Goal: Learn about a topic

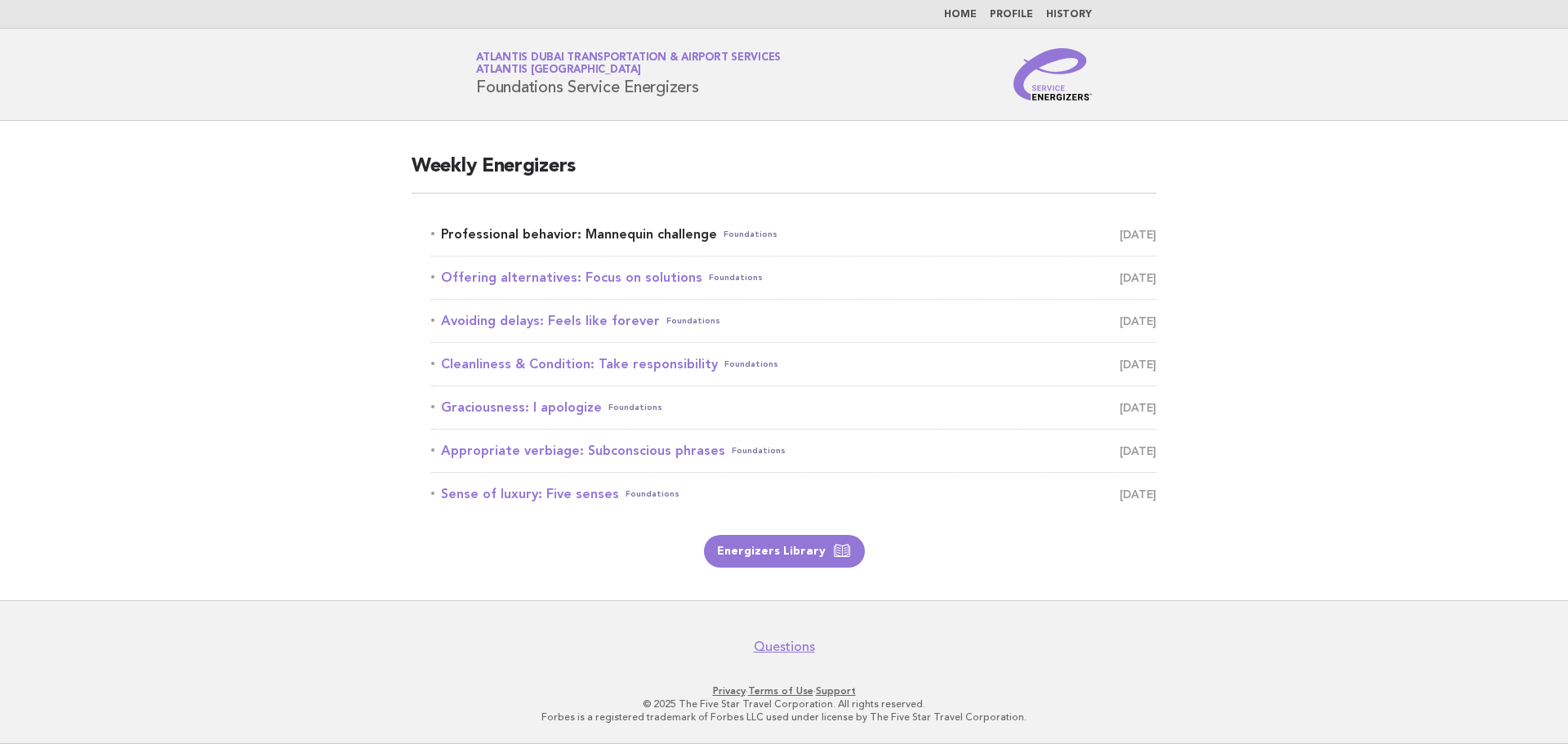
click at [523, 236] on link "Professional behavior: Mannequin challenge Foundations September 5" at bounding box center [794, 235] width 725 height 23
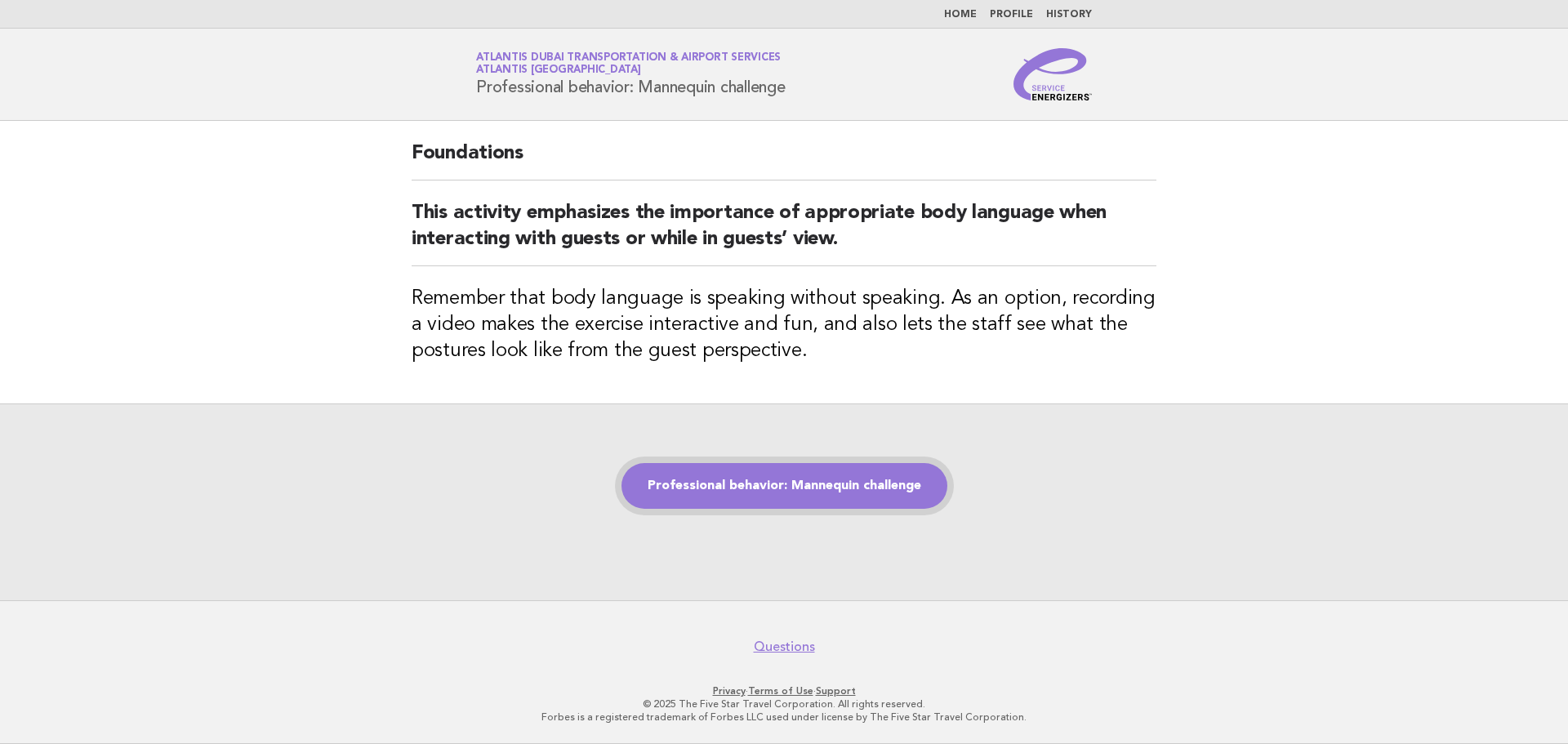
click at [804, 498] on link "Professional behavior: Mannequin challenge" at bounding box center [784, 485] width 326 height 46
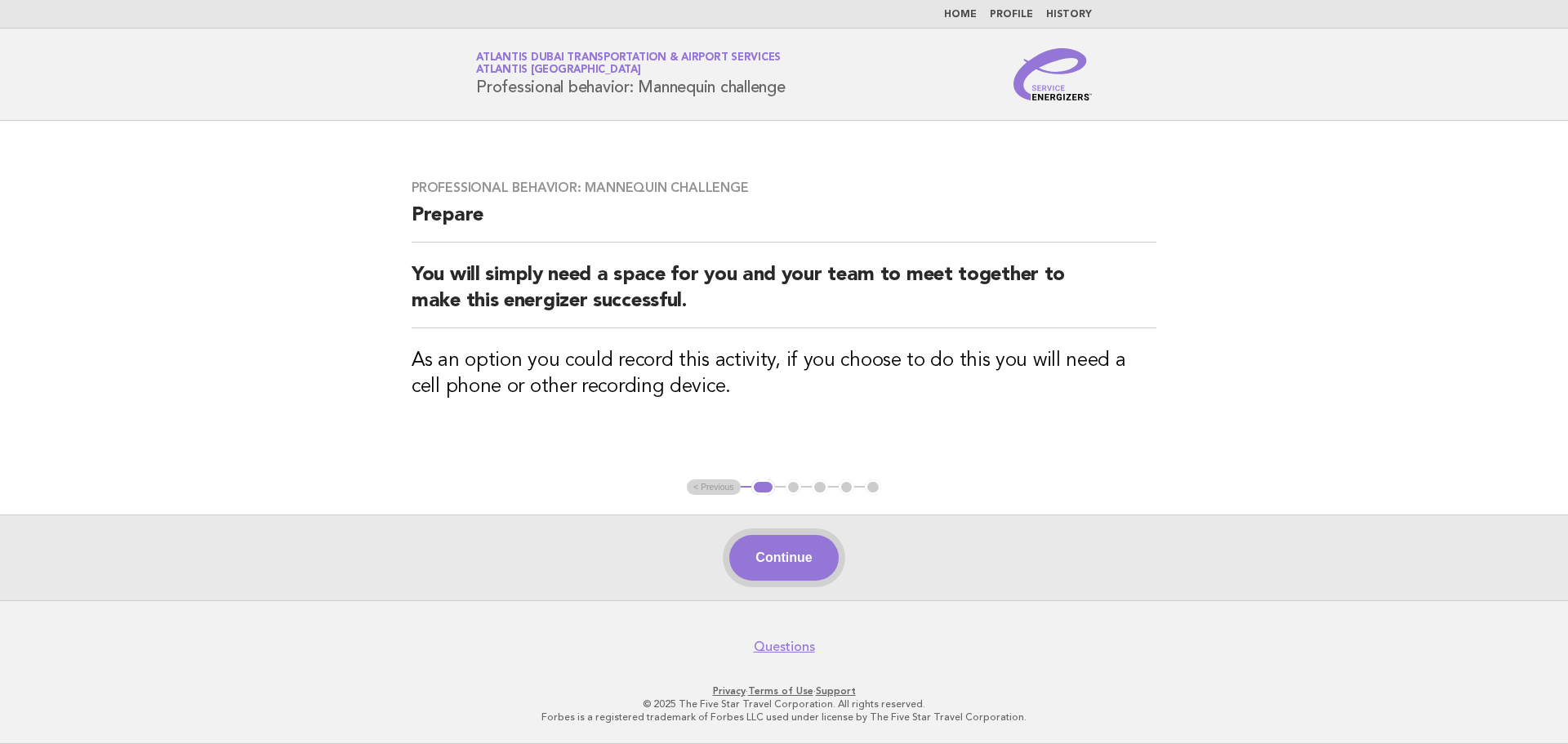
click at [804, 565] on button "Continue" at bounding box center [784, 558] width 109 height 46
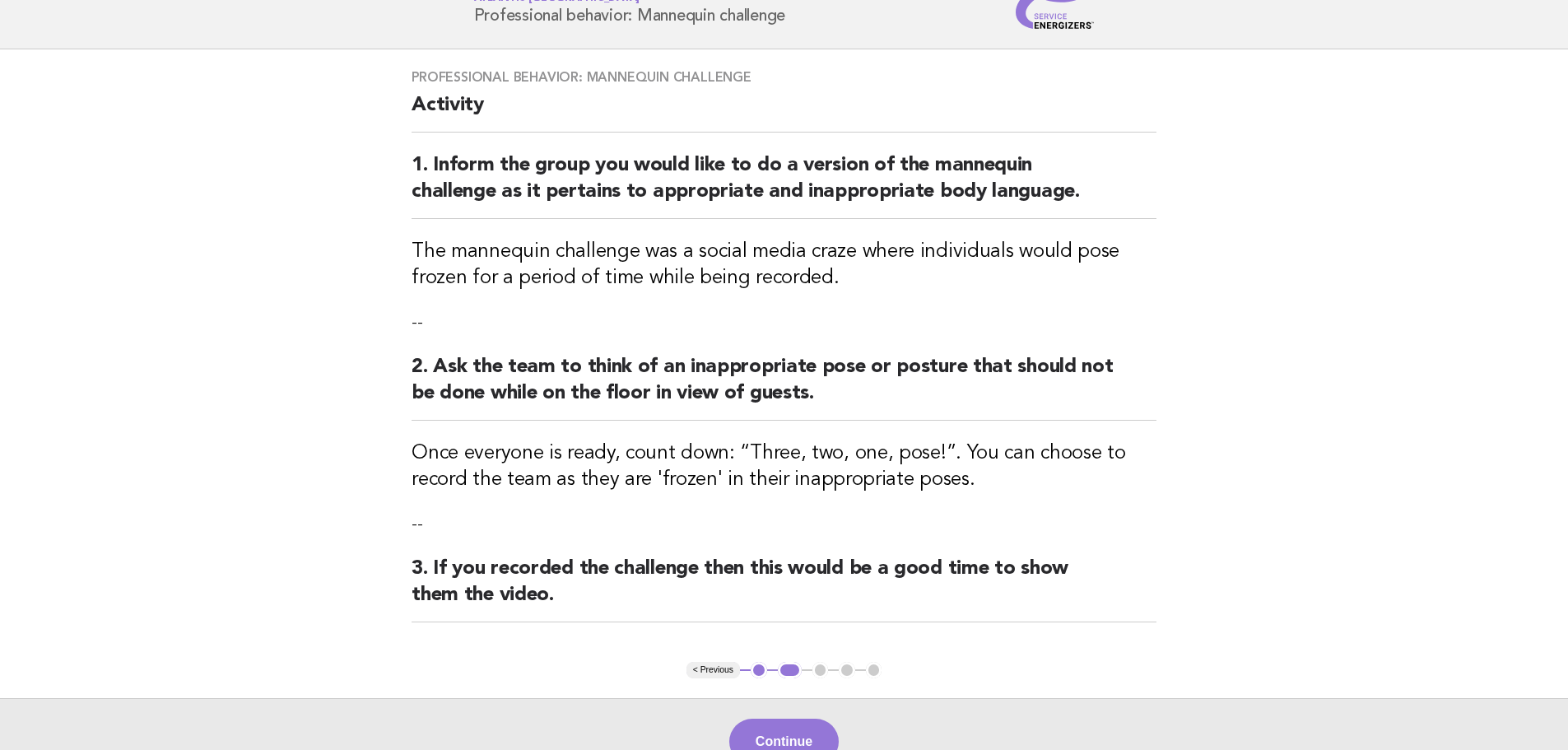
scroll to position [251, 0]
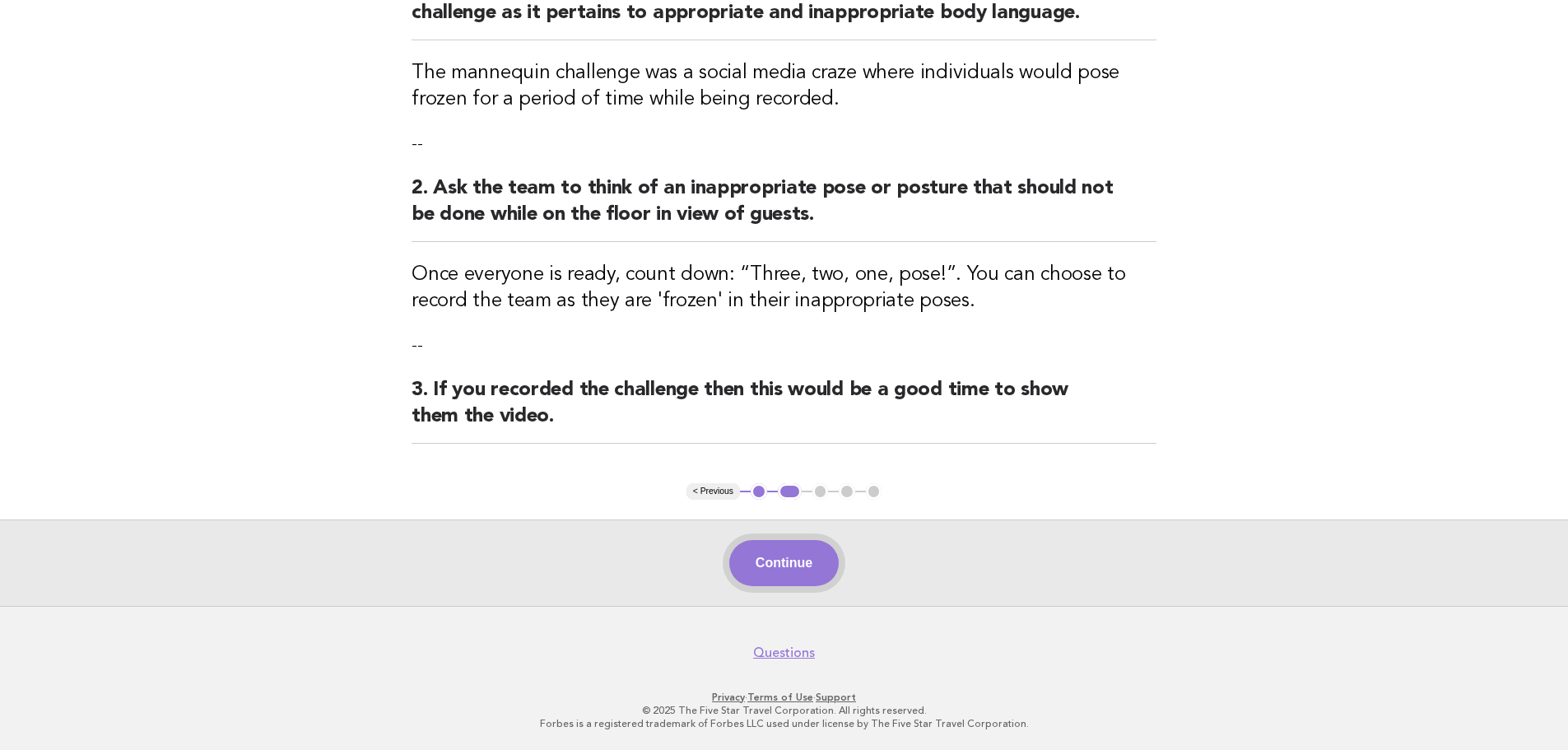
click at [819, 557] on button "Continue" at bounding box center [784, 562] width 109 height 46
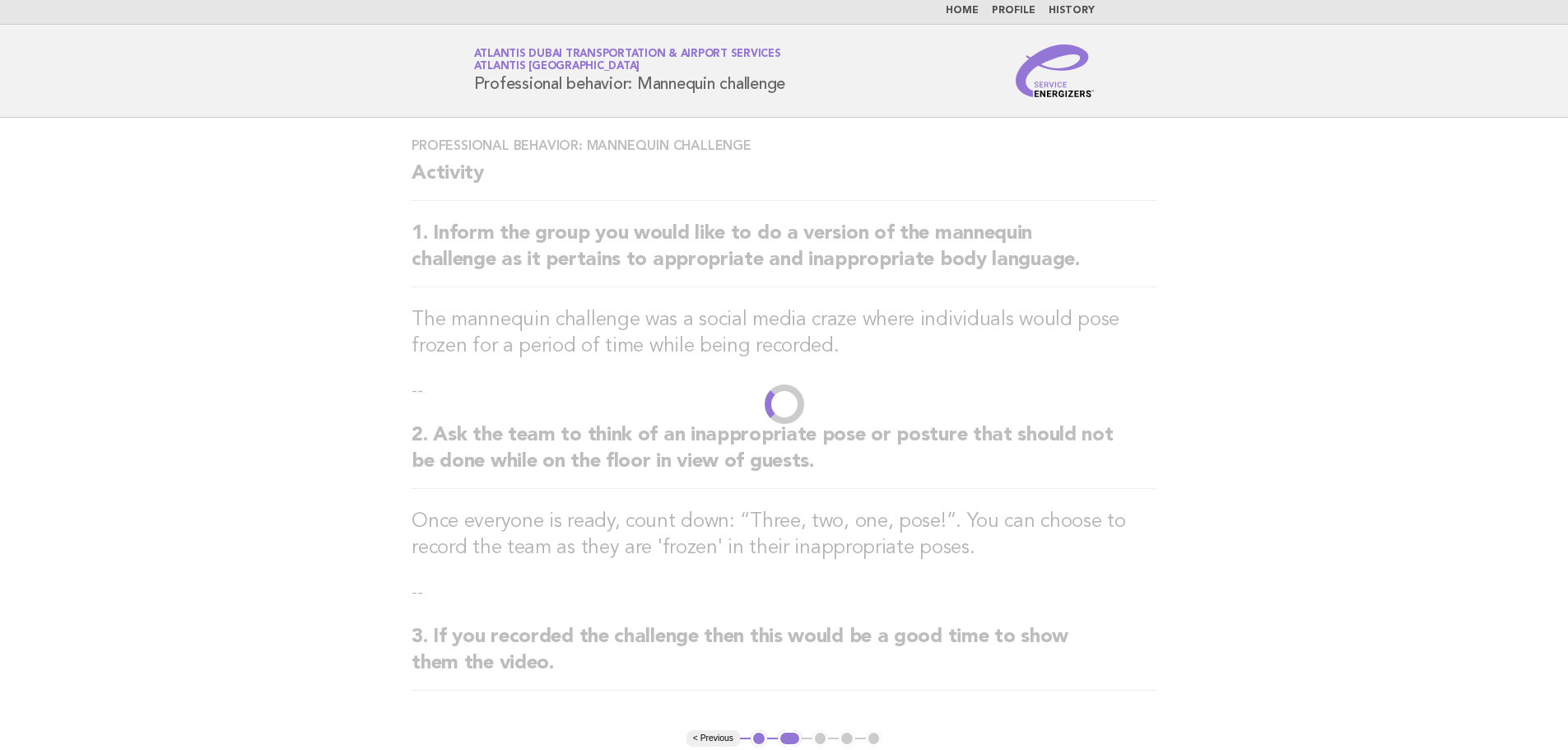
scroll to position [0, 0]
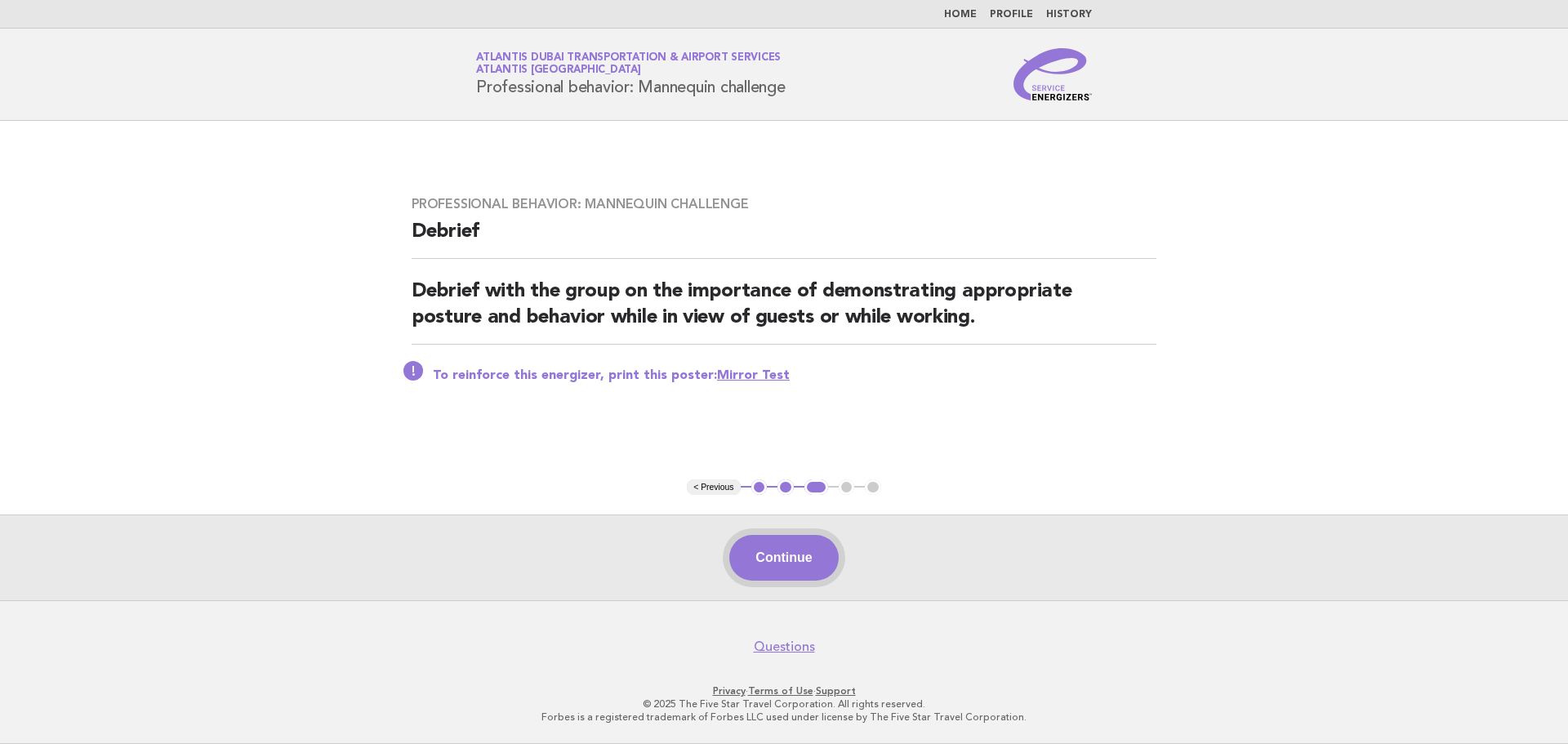
click at [782, 558] on button "Continue" at bounding box center [784, 558] width 109 height 46
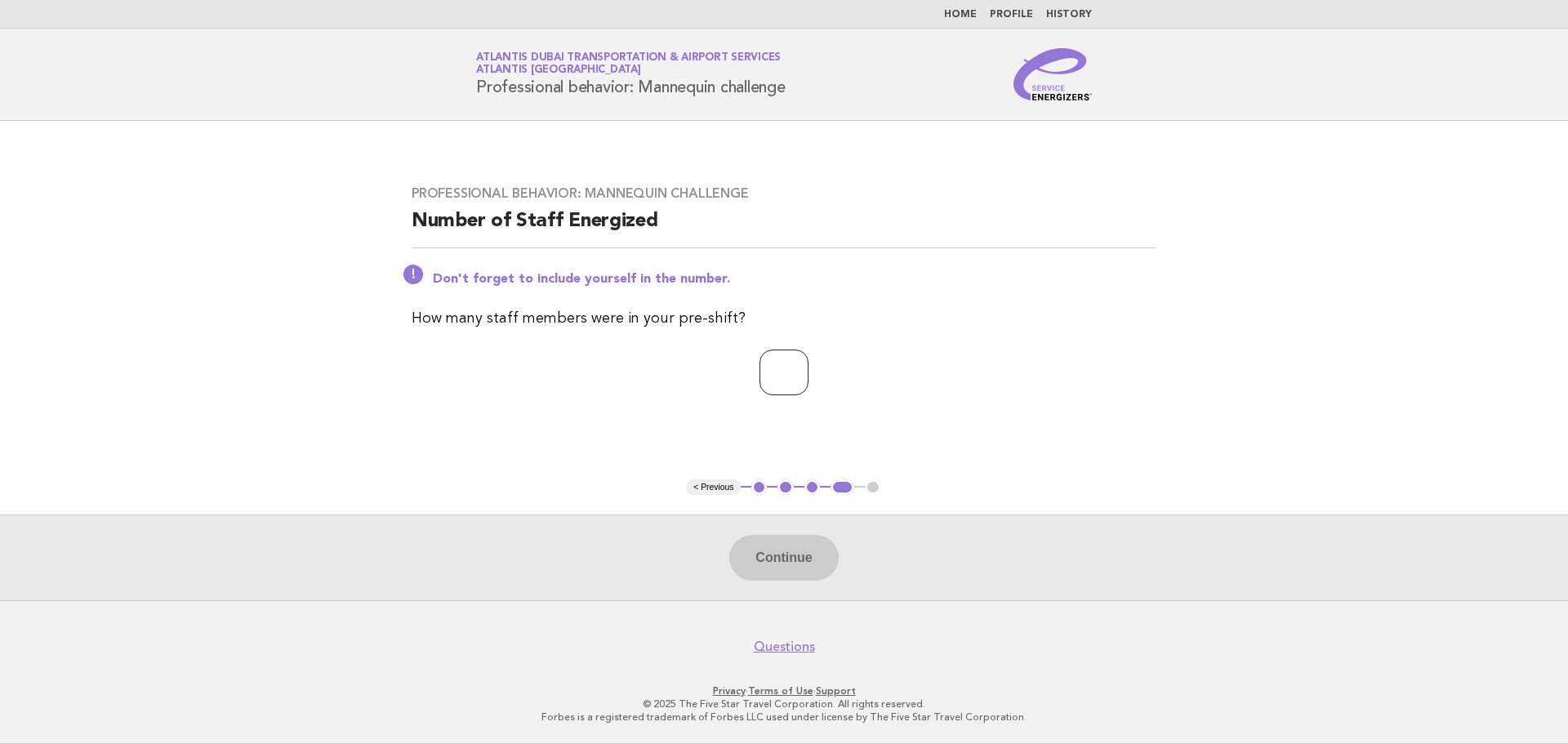
click at [768, 376] on input "number" at bounding box center [784, 372] width 49 height 46
type input "*"
click at [794, 558] on button "Continue" at bounding box center [784, 558] width 109 height 46
